Goal: Task Accomplishment & Management: Use online tool/utility

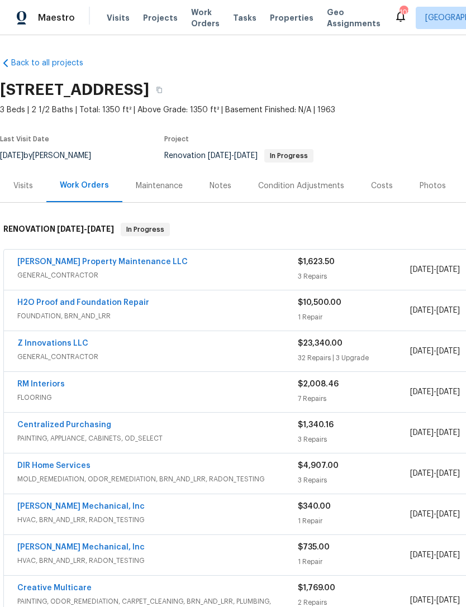
click at [49, 387] on link "RM Interiors" at bounding box center [40, 385] width 47 height 8
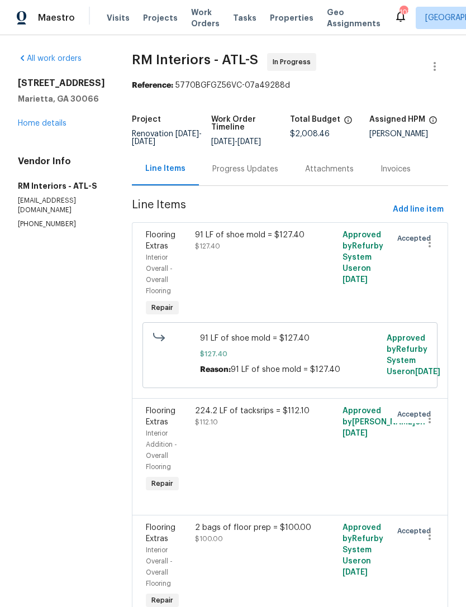
click at [248, 178] on div "Progress Updates" at bounding box center [245, 169] width 93 height 33
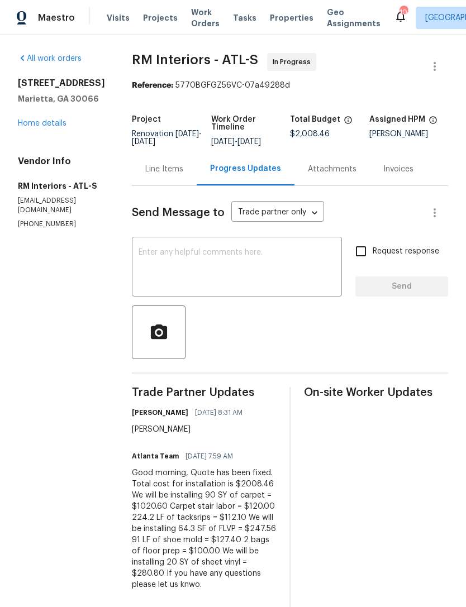
click at [234, 253] on textarea at bounding box center [237, 268] width 197 height 39
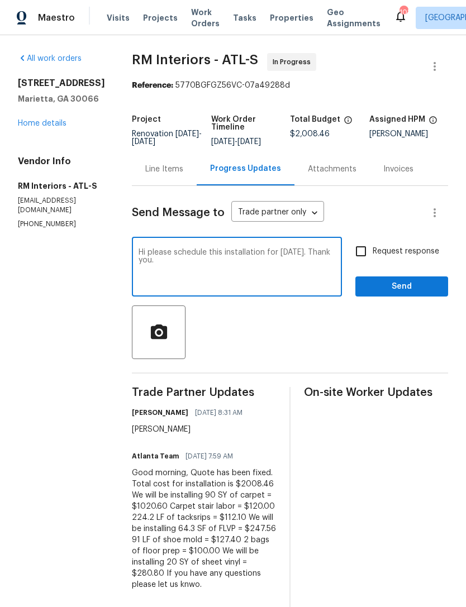
type textarea "Hi please schedule this installation for Wednesday 9/10. Thank you."
click at [362, 255] on input "Request response" at bounding box center [360, 251] width 23 height 23
checkbox input "true"
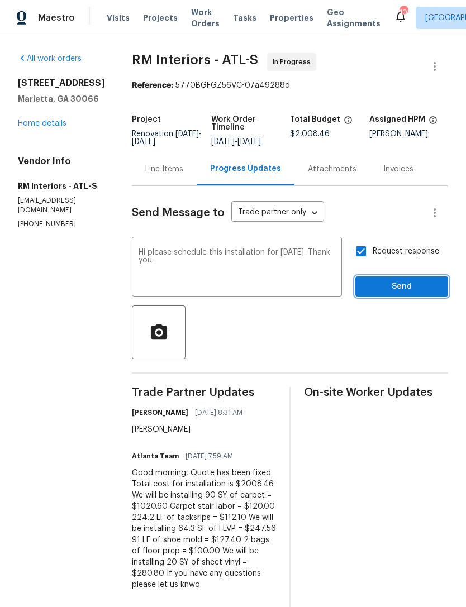
click at [395, 289] on span "Send" at bounding box center [401, 287] width 75 height 14
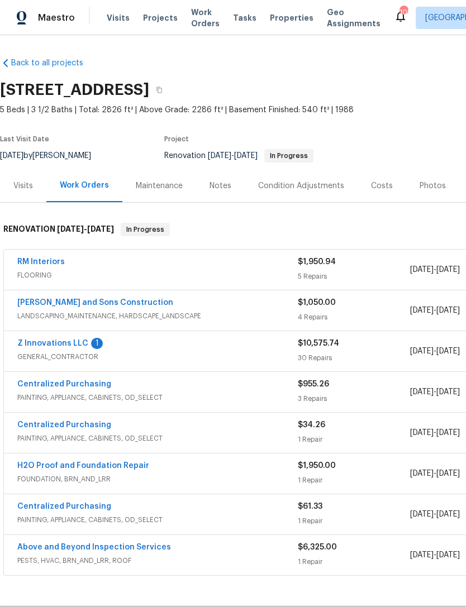
click at [21, 173] on div "Visits" at bounding box center [23, 185] width 46 height 33
